Goal: Information Seeking & Learning: Learn about a topic

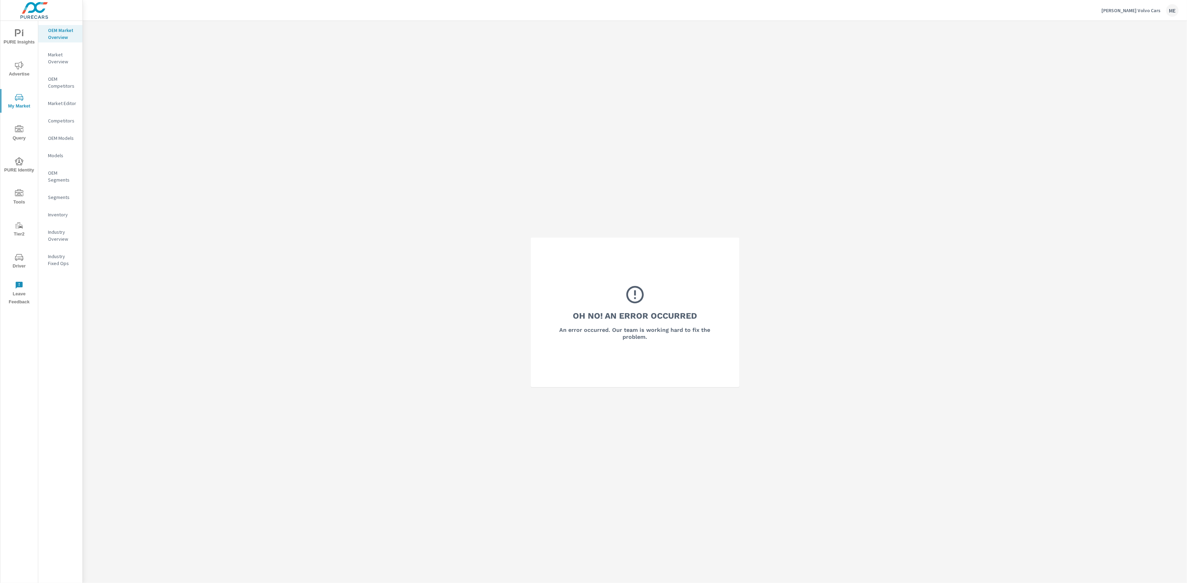
click at [184, 211] on div "Oh No! An Error Occurred An error occurred. Our team is working hard to fix the…" at bounding box center [635, 312] width 1104 height 583
click at [198, 210] on div "Oh No! An Error Occurred An error occurred. Our team is working hard to fix the…" at bounding box center [635, 312] width 1104 height 583
click at [20, 94] on icon "nav menu" at bounding box center [19, 97] width 8 height 8
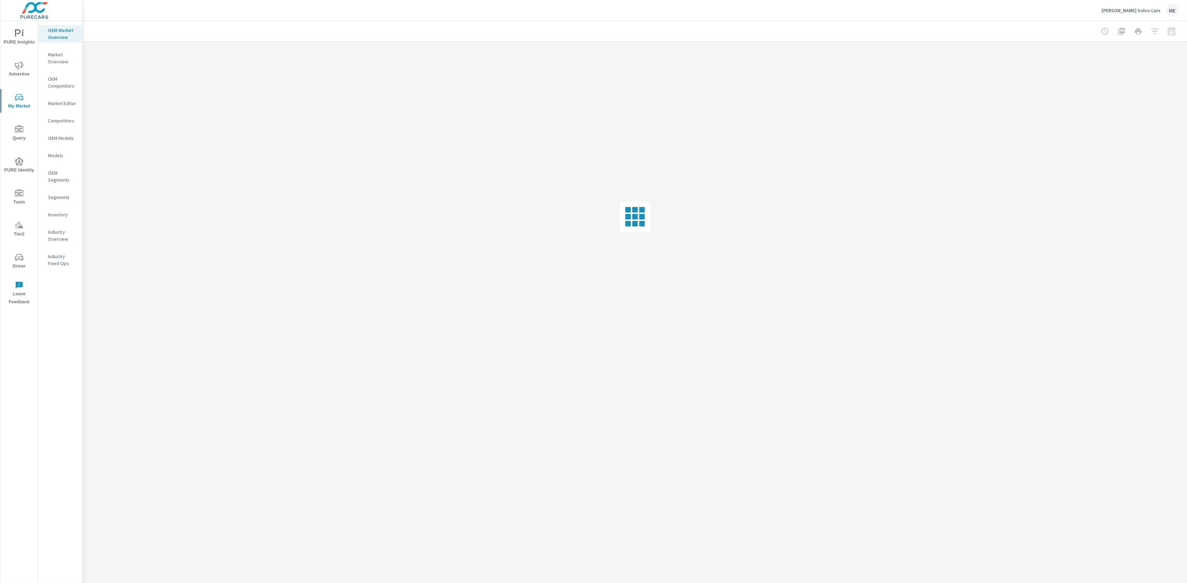
click at [461, 22] on div at bounding box center [635, 31] width 1088 height 21
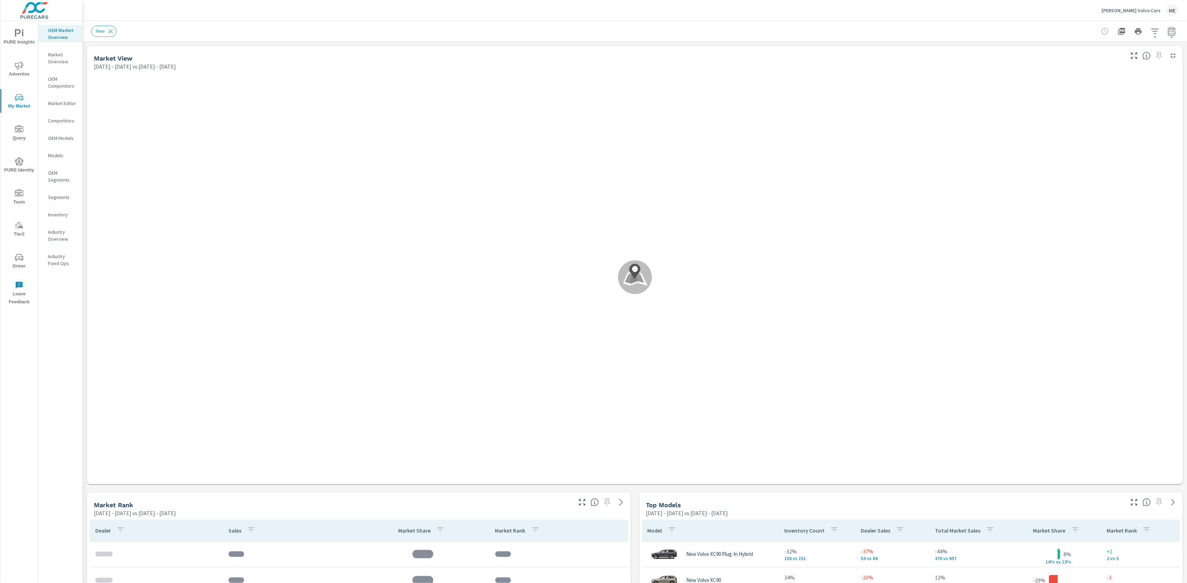
scroll to position [26, 0]
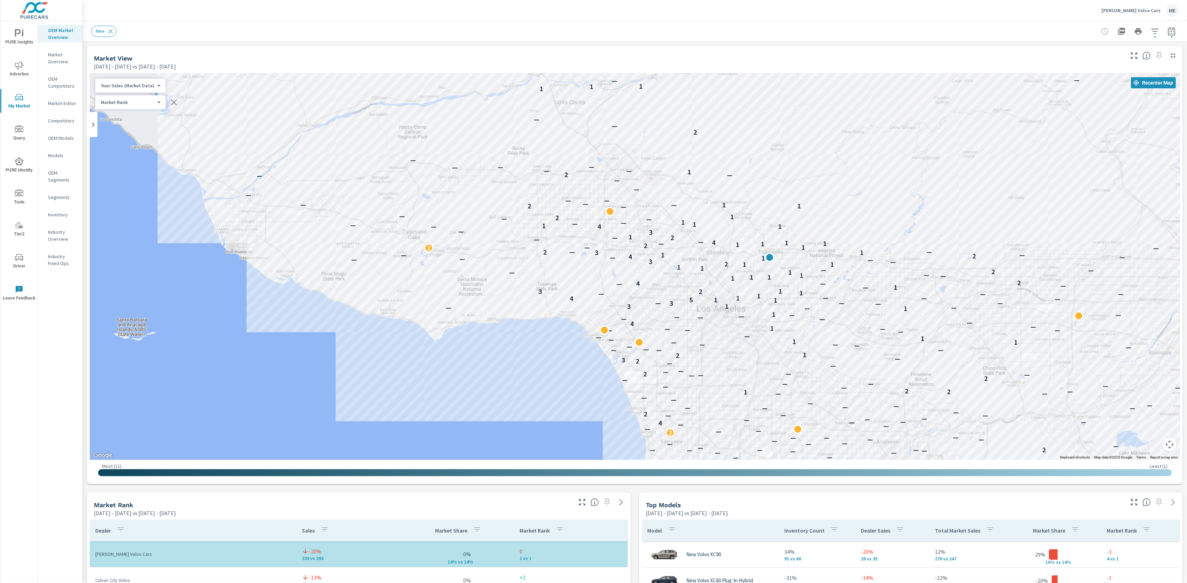
click at [607, 19] on div "Rusnak Volvo Cars ME" at bounding box center [635, 10] width 1088 height 21
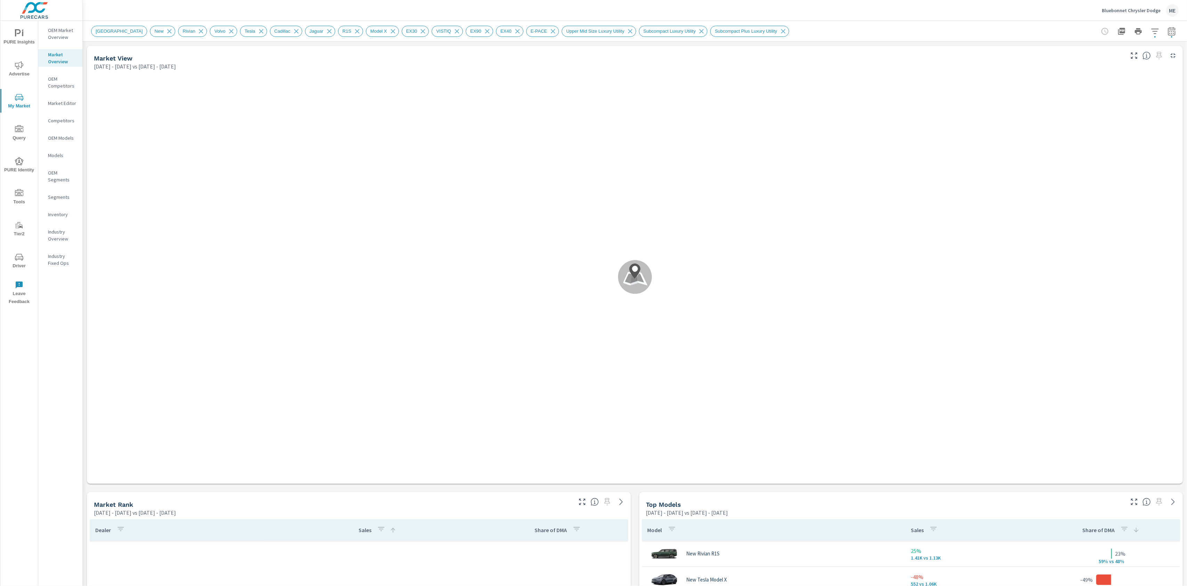
scroll to position [313, 0]
